Goal: Navigation & Orientation: Find specific page/section

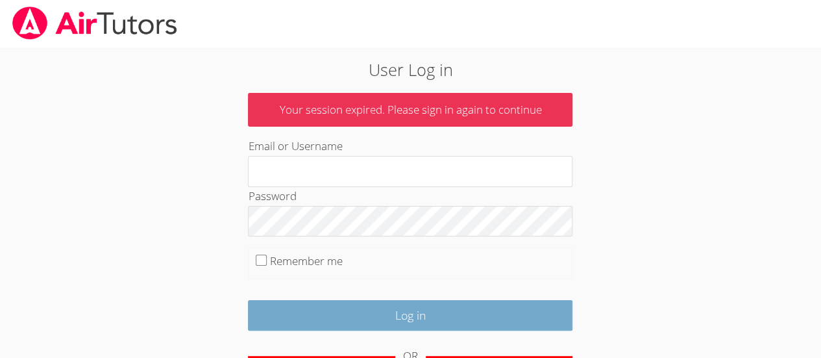
type input "seraphinal"
click at [408, 311] on input "Log in" at bounding box center [410, 315] width 324 height 31
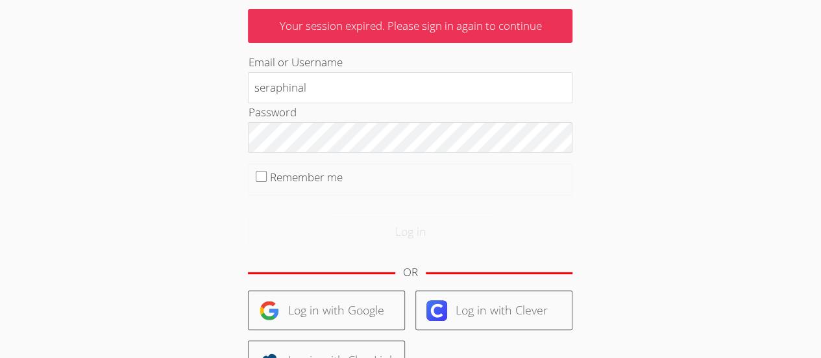
scroll to position [90, 0]
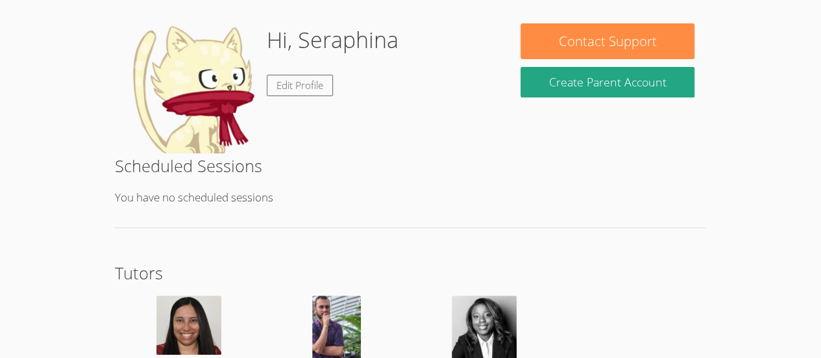
scroll to position [275, 0]
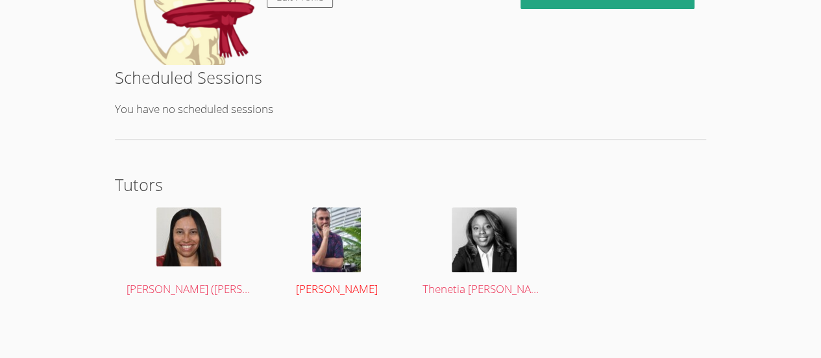
click at [328, 259] on img at bounding box center [336, 239] width 49 height 65
